Goal: Find specific page/section: Find specific page/section

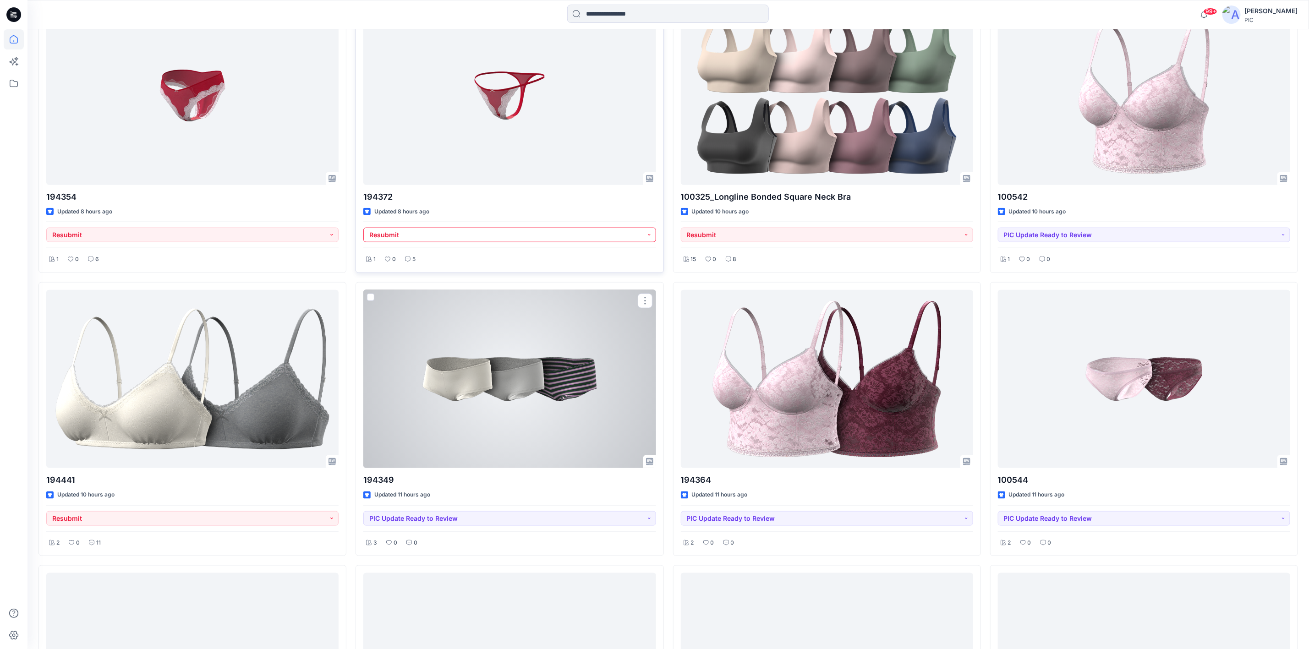
scroll to position [593, 0]
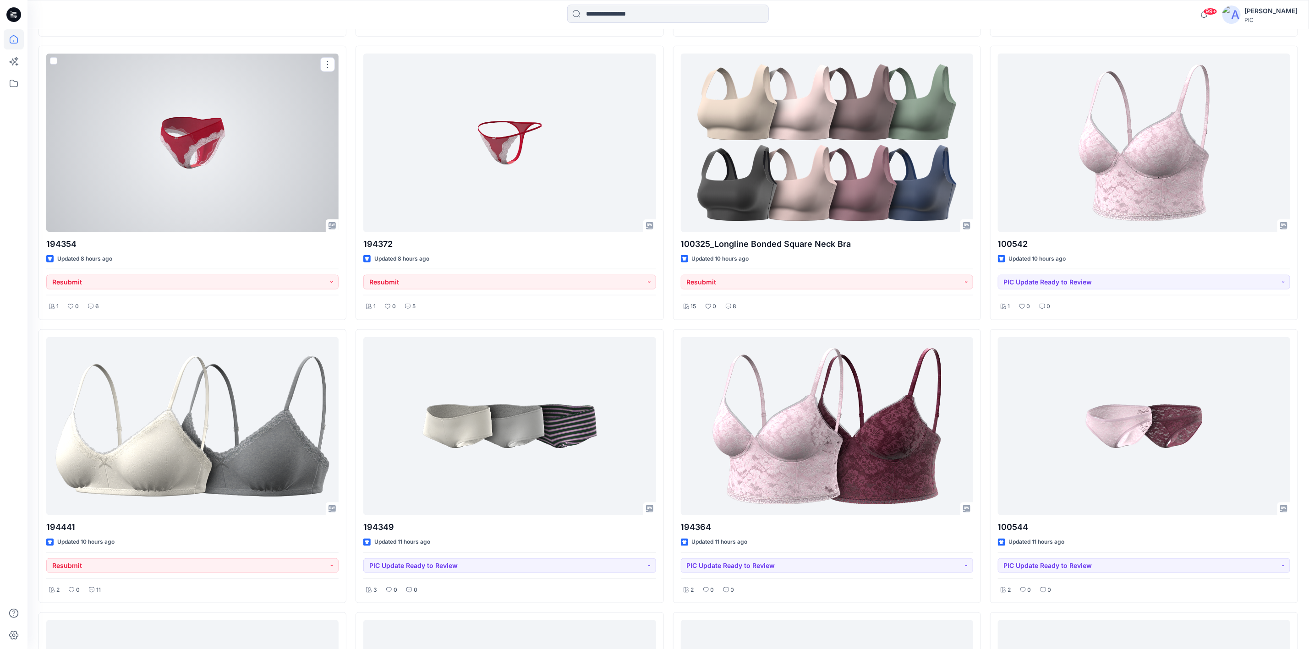
click at [241, 150] on div at bounding box center [192, 143] width 292 height 178
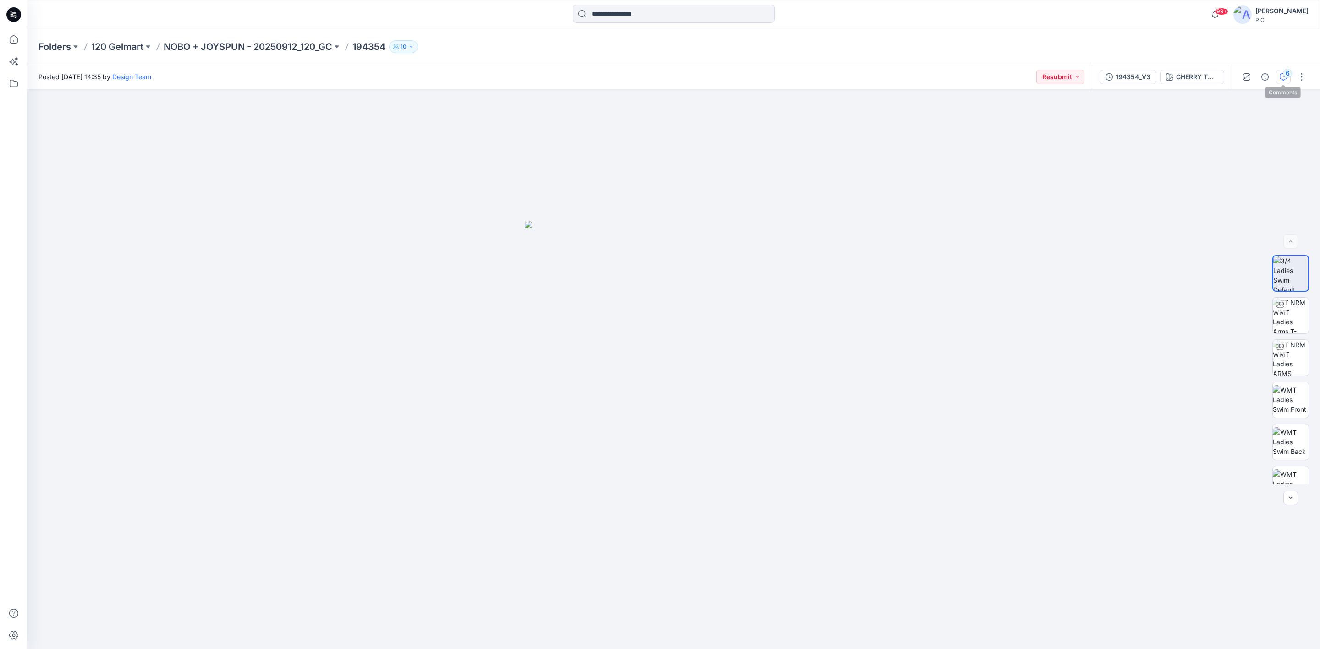
click at [1283, 77] on icon "button" at bounding box center [1282, 76] width 7 height 7
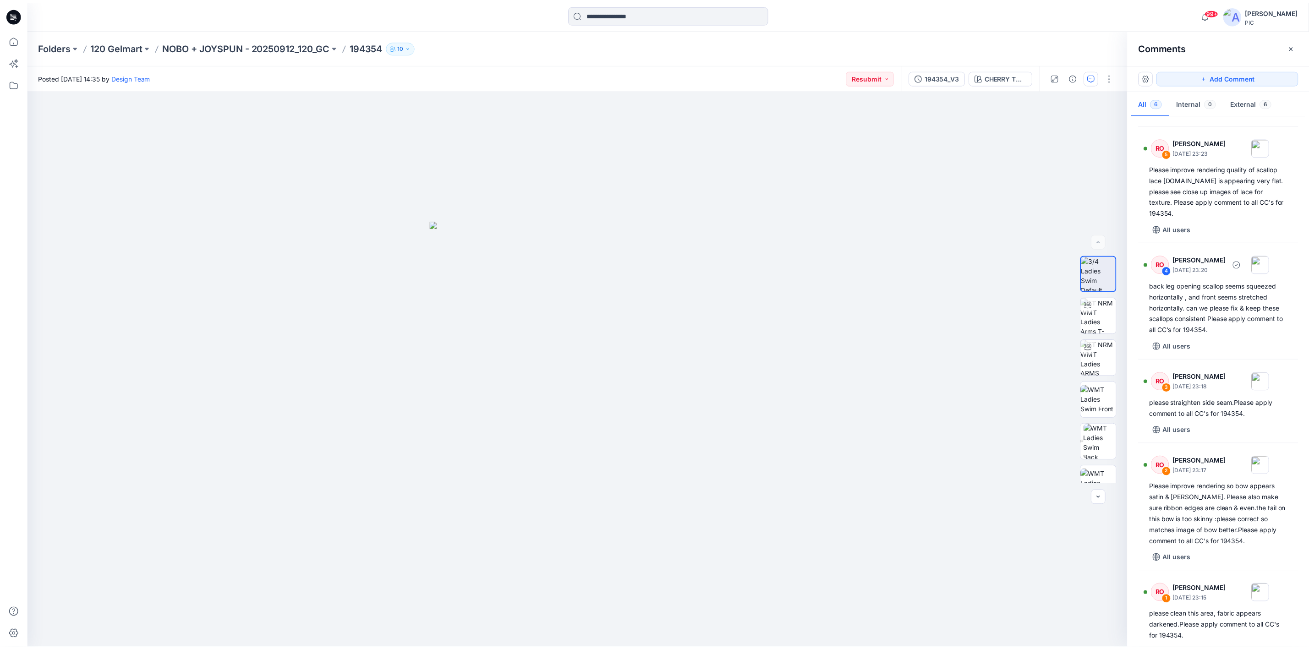
scroll to position [10, 0]
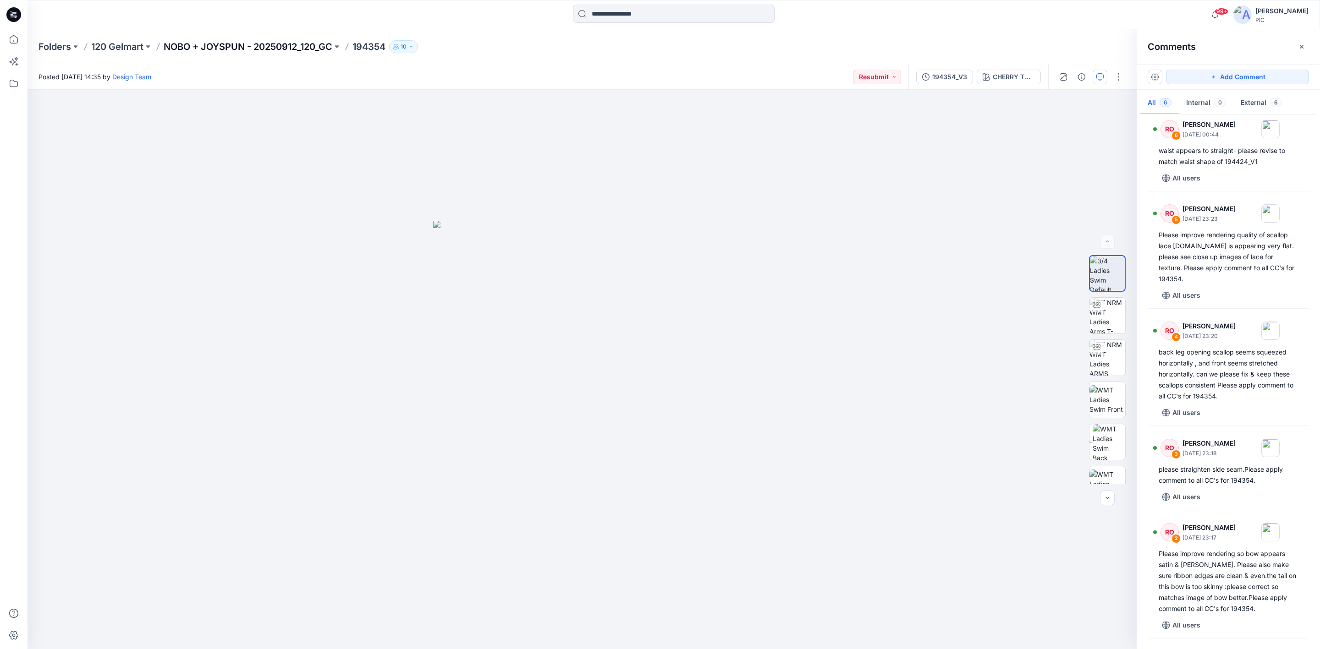
click at [236, 47] on p "NOBO + JOYSPUN - 20250912_120_GC" at bounding box center [248, 46] width 169 height 13
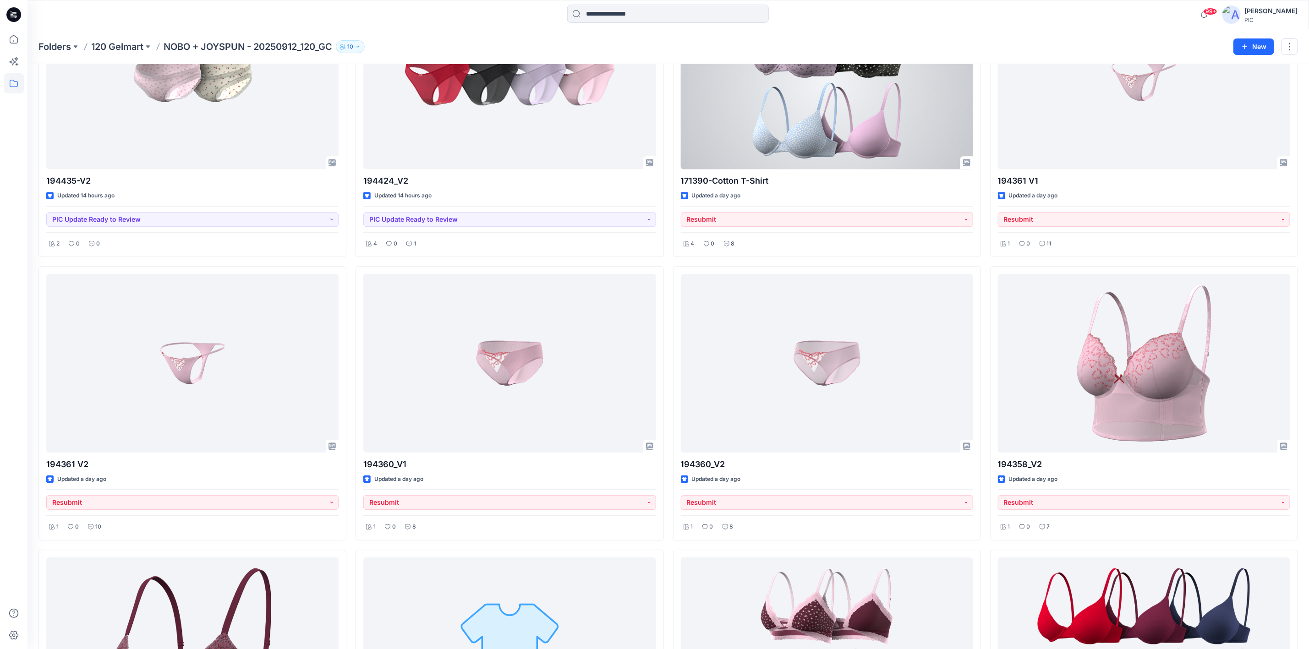
scroll to position [1881, 0]
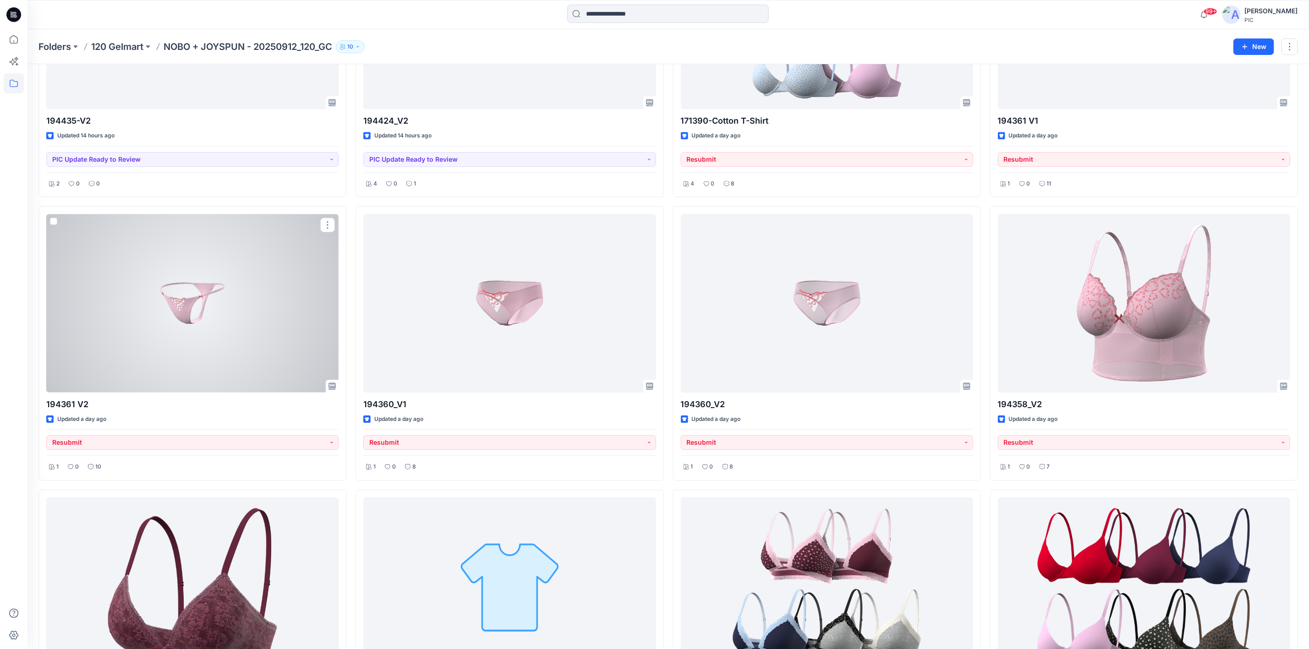
click at [202, 314] on div at bounding box center [192, 303] width 292 height 178
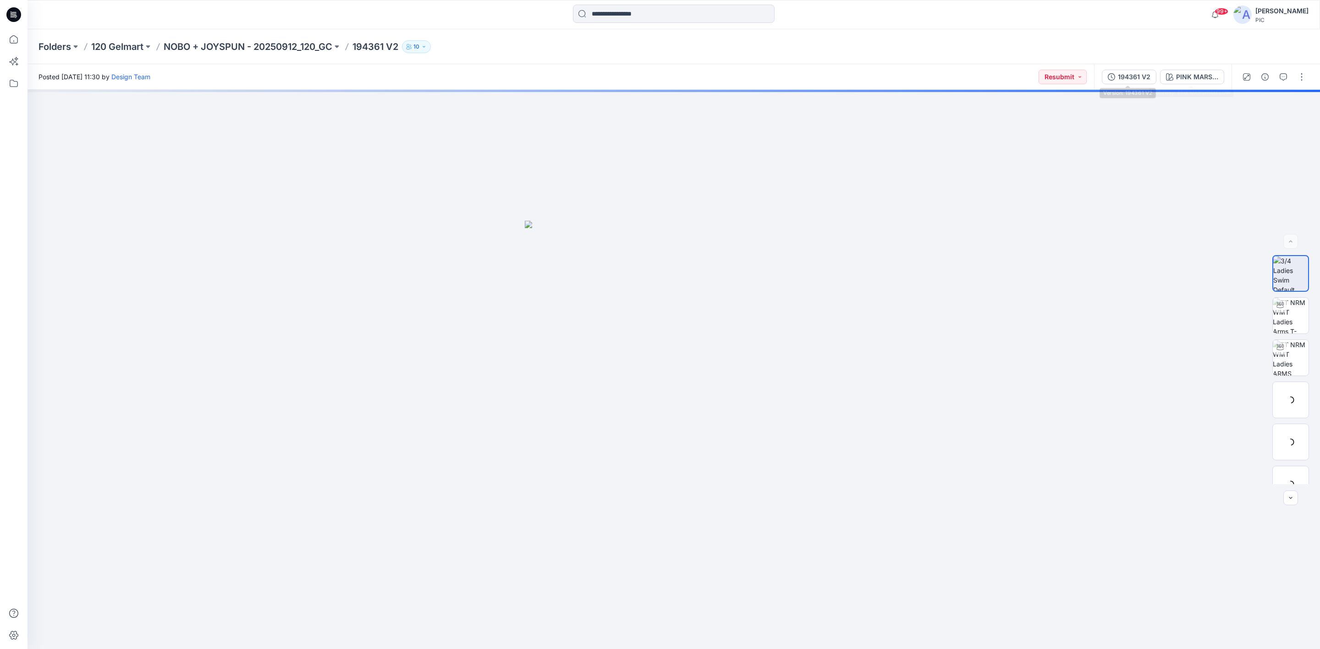
click at [1097, 66] on div "194361 V2 PINK MARSHMALLOW" at bounding box center [1162, 77] width 137 height 26
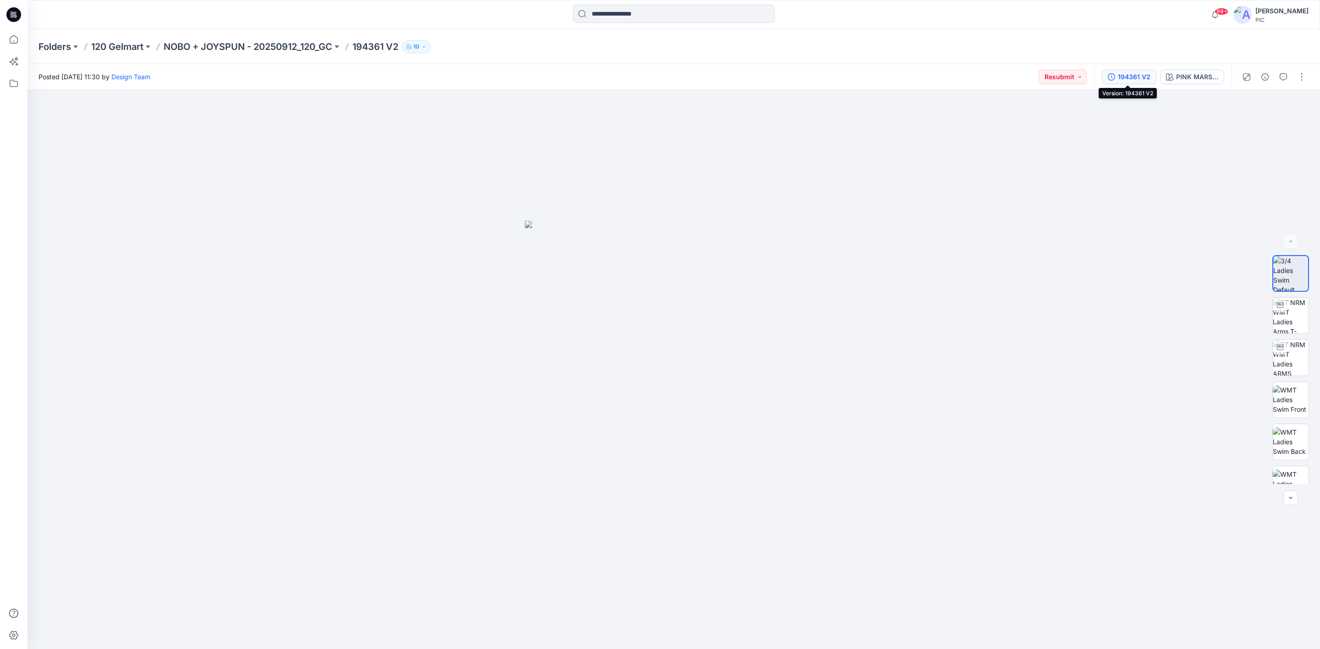
click at [1108, 71] on button "194361 V2" at bounding box center [1129, 77] width 55 height 15
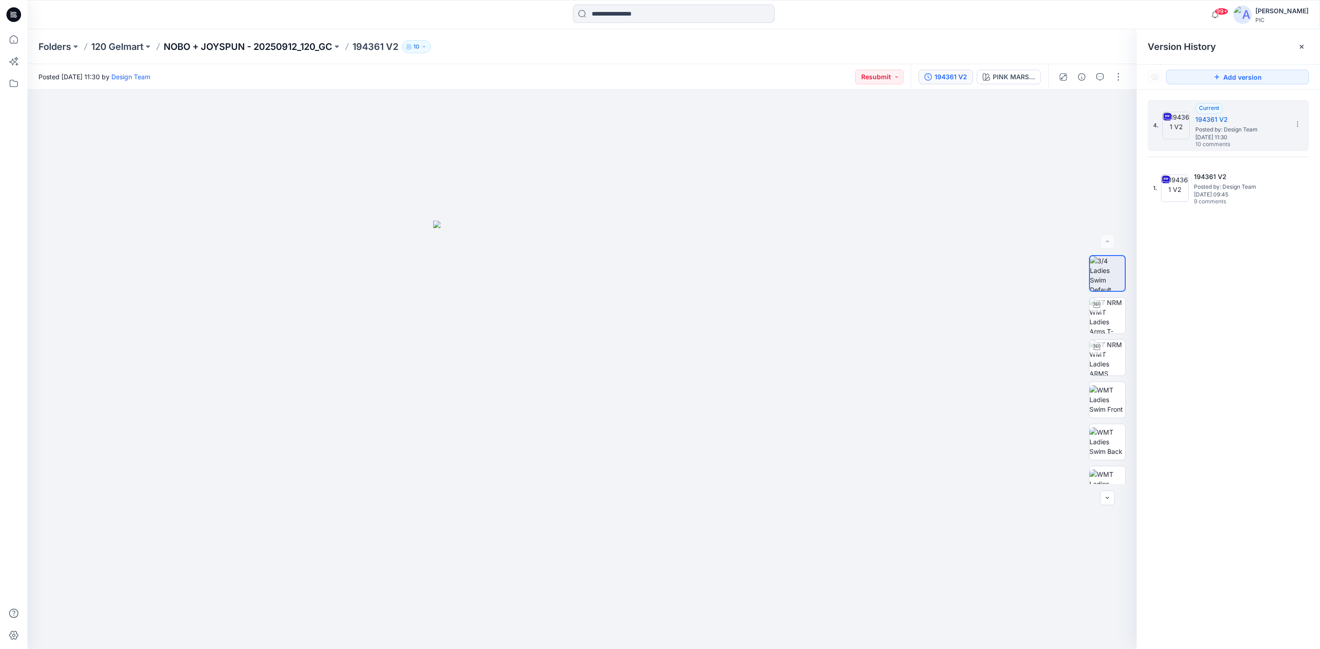
click at [227, 44] on p "NOBO + JOYSPUN - 20250912_120_GC" at bounding box center [248, 46] width 169 height 13
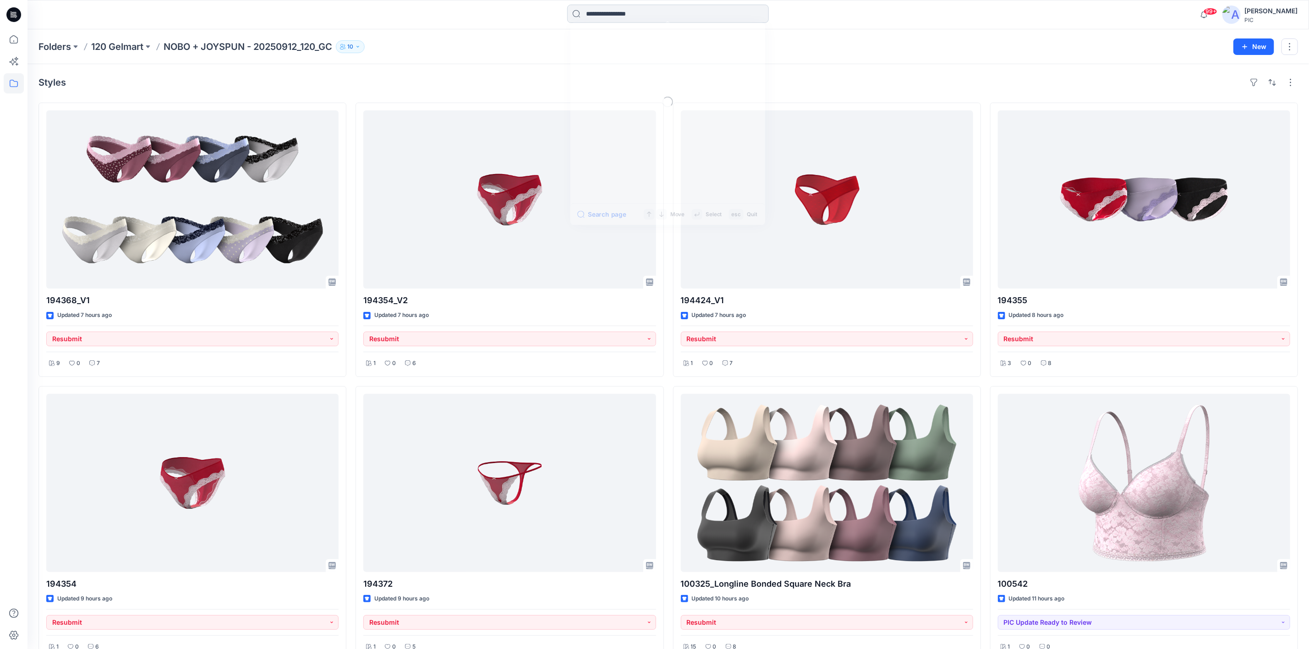
click at [659, 10] on input at bounding box center [668, 14] width 202 height 18
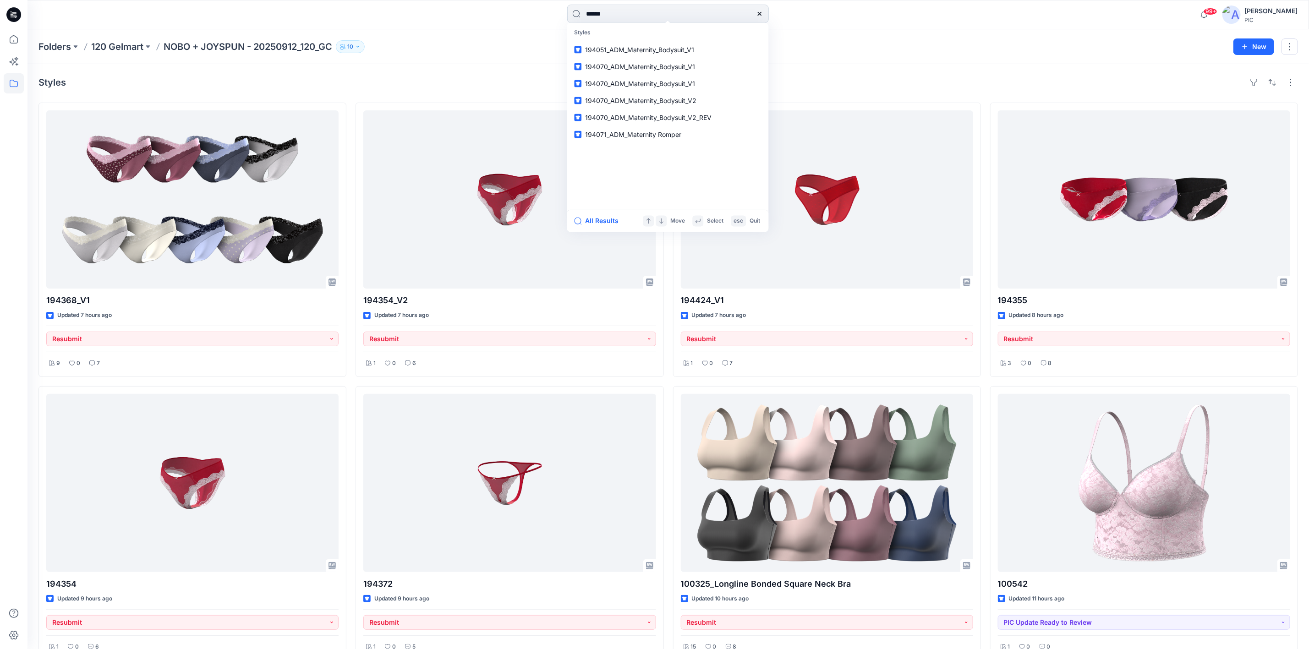
type input "******"
click at [597, 49] on mark "194362" at bounding box center [599, 49] width 26 height 11
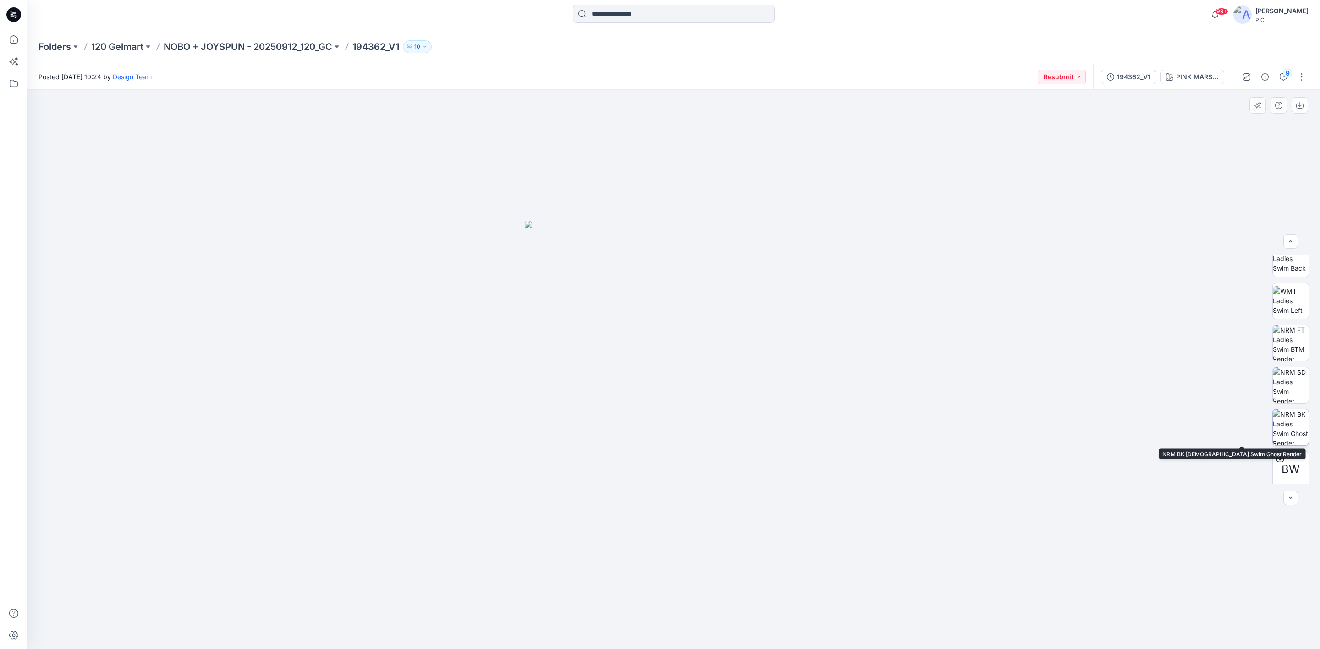
scroll to position [187, 0]
click at [1293, 340] on img at bounding box center [1291, 340] width 36 height 36
click at [1294, 310] on img at bounding box center [1291, 316] width 36 height 36
